Goal: Information Seeking & Learning: Learn about a topic

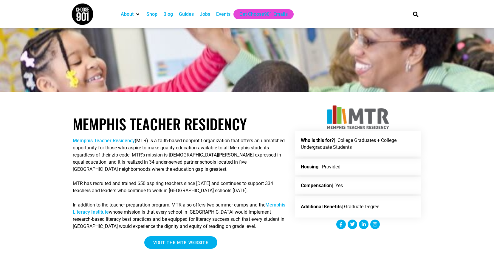
scroll to position [60, 0]
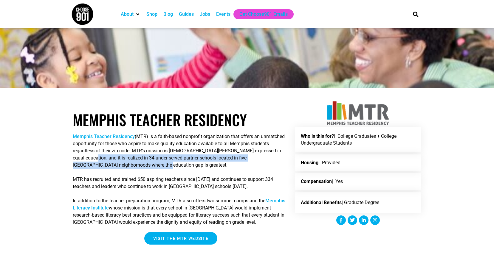
drag, startPoint x: 72, startPoint y: 158, endPoint x: 185, endPoint y: 164, distance: 113.4
click at [185, 164] on div "Memphis Teacher Residency Memphis Teacher Residency (MTR) is a faith-based nonp…" at bounding box center [180, 173] width 219 height 147
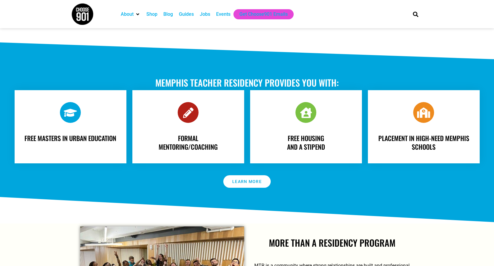
scroll to position [507, 0]
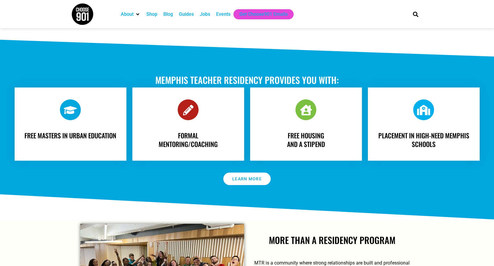
click at [426, 111] on icon at bounding box center [423, 110] width 10 height 10
click at [422, 144] on span "Placement in high-need Memphis schools" at bounding box center [423, 140] width 91 height 18
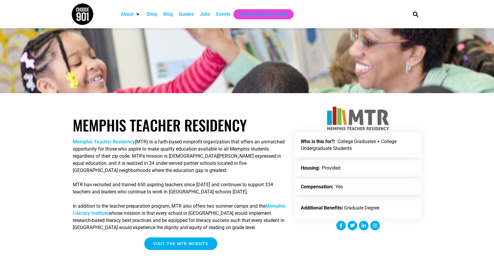
scroll to position [0, 0]
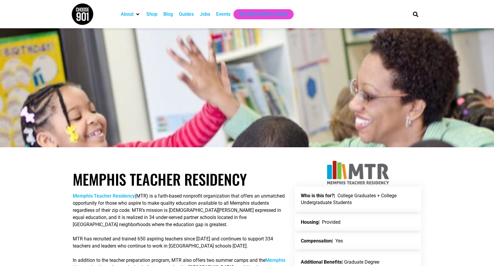
click at [204, 13] on div "Jobs" at bounding box center [205, 14] width 10 height 7
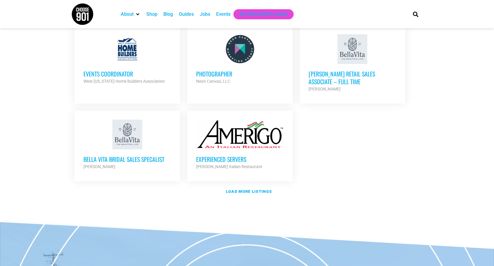
scroll to position [685, 0]
